Goal: Task Accomplishment & Management: Manage account settings

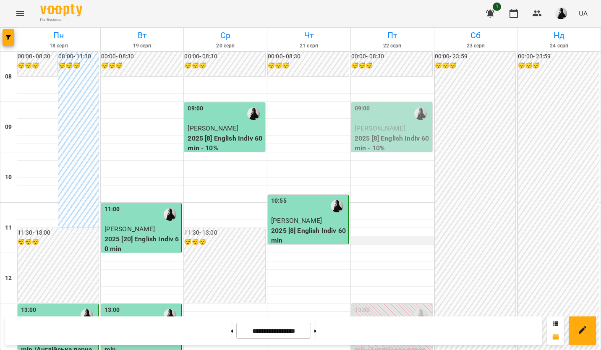
scroll to position [168, 0]
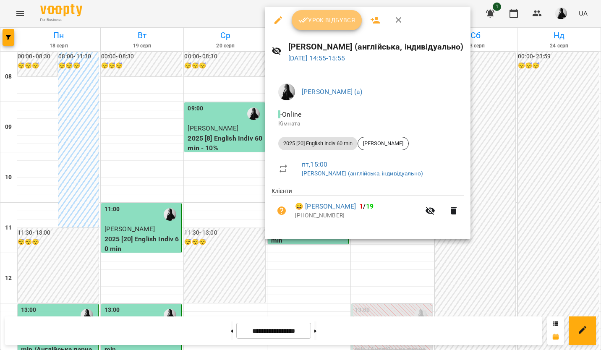
click at [329, 13] on button "Урок відбувся" at bounding box center [327, 20] width 70 height 20
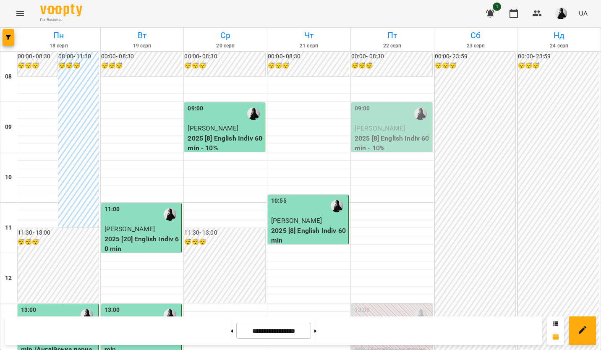
scroll to position [210, 0]
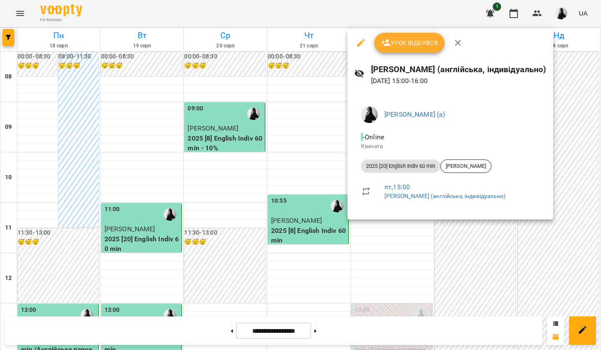
click at [389, 237] on div at bounding box center [300, 175] width 601 height 350
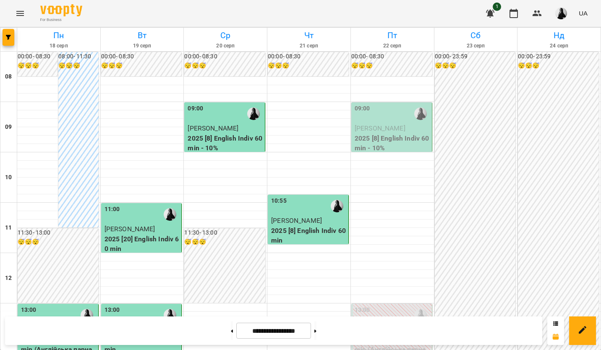
scroll to position [0, 0]
